Goal: Task Accomplishment & Management: Use online tool/utility

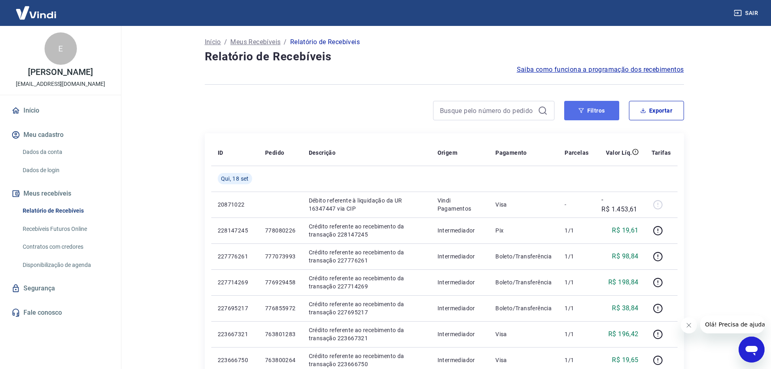
click at [596, 111] on button "Filtros" at bounding box center [591, 110] width 55 height 19
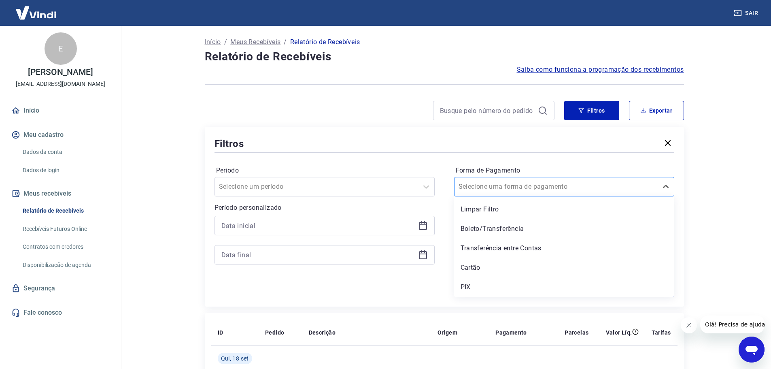
click at [514, 190] on input "Forma de Pagamento" at bounding box center [499, 187] width 82 height 10
click at [483, 269] on div "Cartão" at bounding box center [564, 267] width 220 height 16
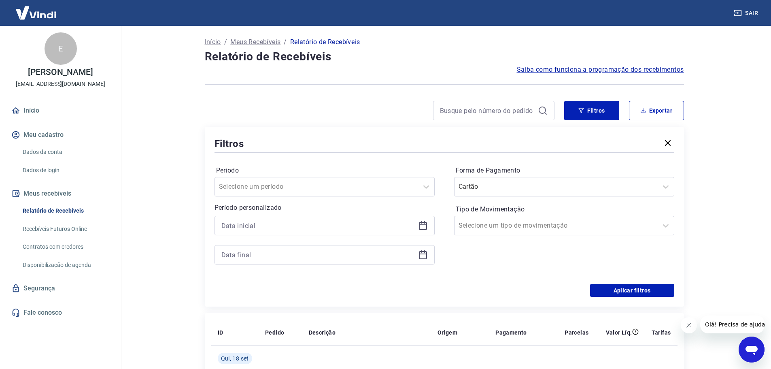
scroll to position [121, 0]
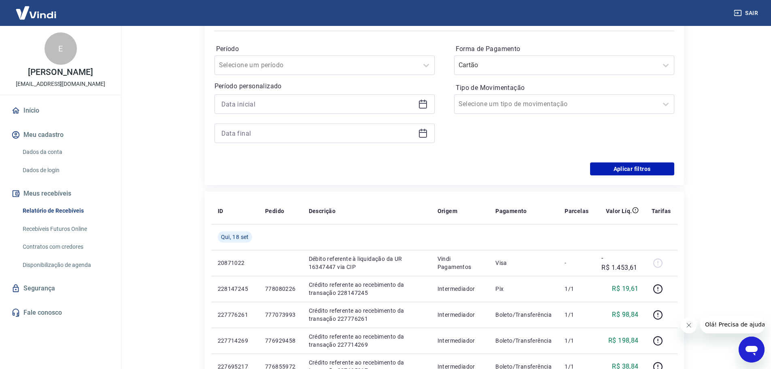
click at [331, 110] on div at bounding box center [324, 103] width 220 height 19
click at [330, 103] on input at bounding box center [317, 104] width 193 height 12
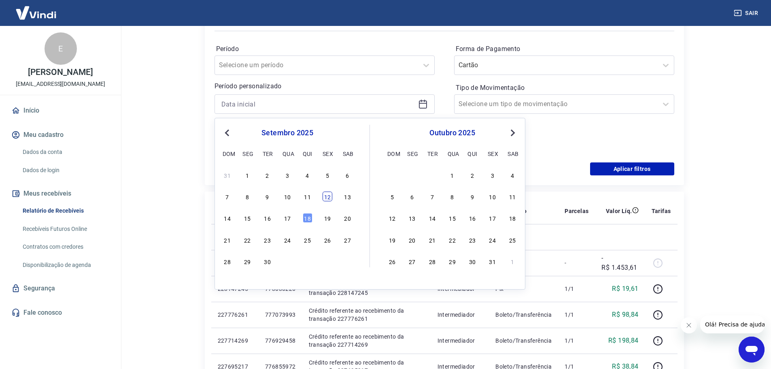
click at [328, 198] on div "12" at bounding box center [327, 196] width 10 height 10
type input "12/09/2025"
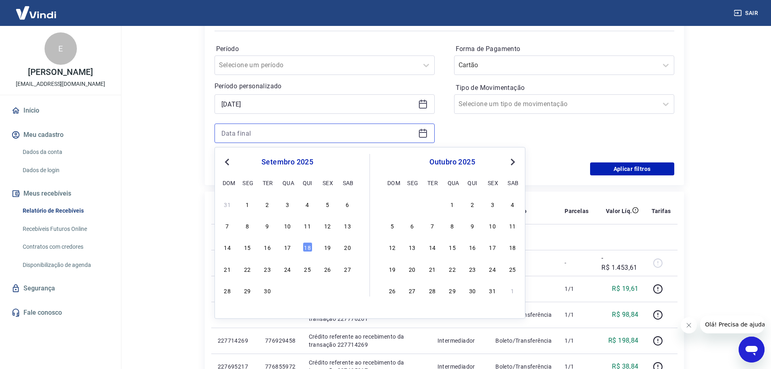
drag, startPoint x: 238, startPoint y: 130, endPoint x: 262, endPoint y: 151, distance: 31.2
click at [239, 130] on input at bounding box center [317, 133] width 193 height 12
click at [310, 248] on div "18" at bounding box center [308, 247] width 10 height 10
type input "18/09/2025"
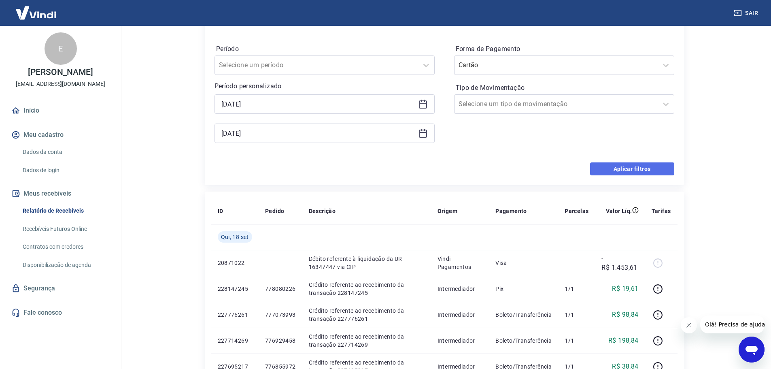
click at [609, 169] on button "Aplicar filtros" at bounding box center [632, 168] width 84 height 13
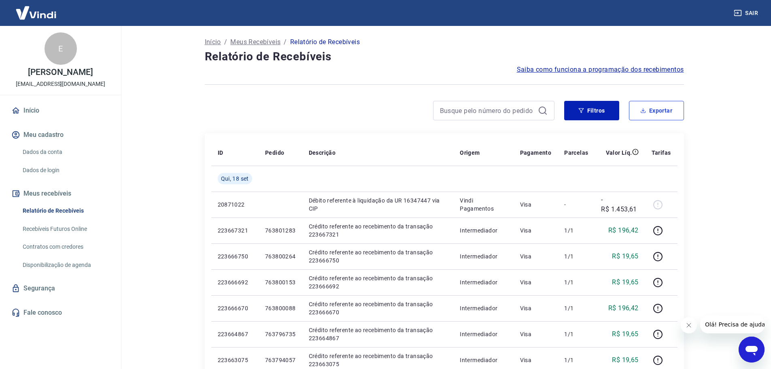
click at [648, 109] on button "Exportar" at bounding box center [656, 110] width 55 height 19
type input "12/09/2025"
type input "18/09/2025"
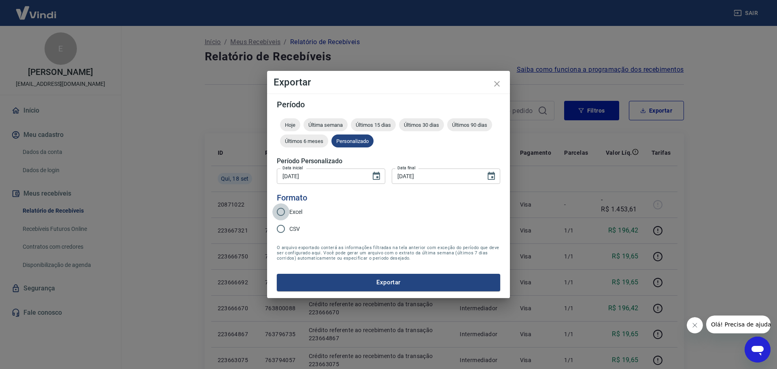
click at [282, 206] on input "Excel" at bounding box center [280, 211] width 17 height 17
radio input "true"
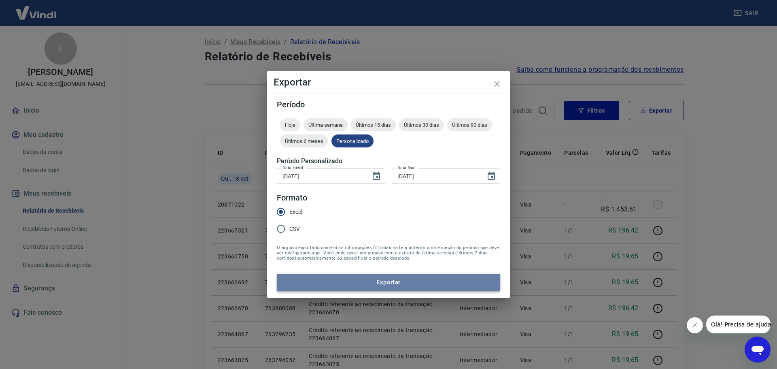
click at [380, 280] on button "Exportar" at bounding box center [388, 282] width 223 height 17
